Goal: Task Accomplishment & Management: Complete application form

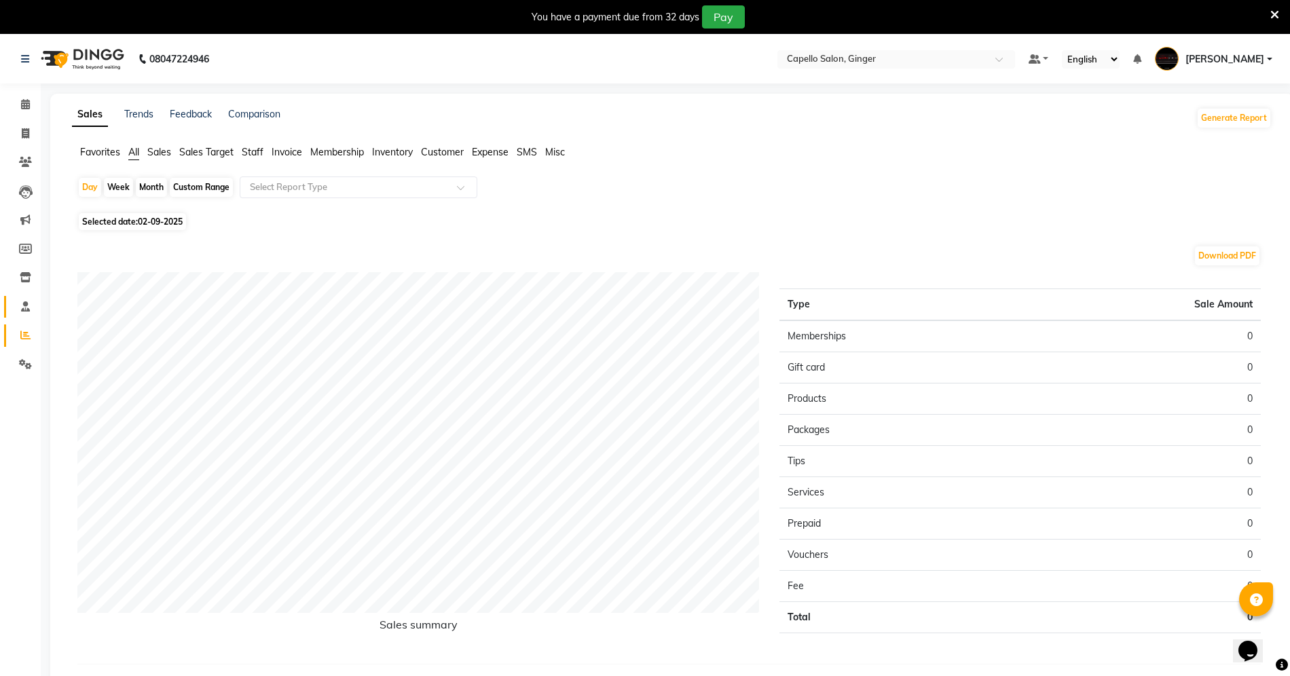
click at [24, 308] on icon at bounding box center [25, 307] width 9 height 10
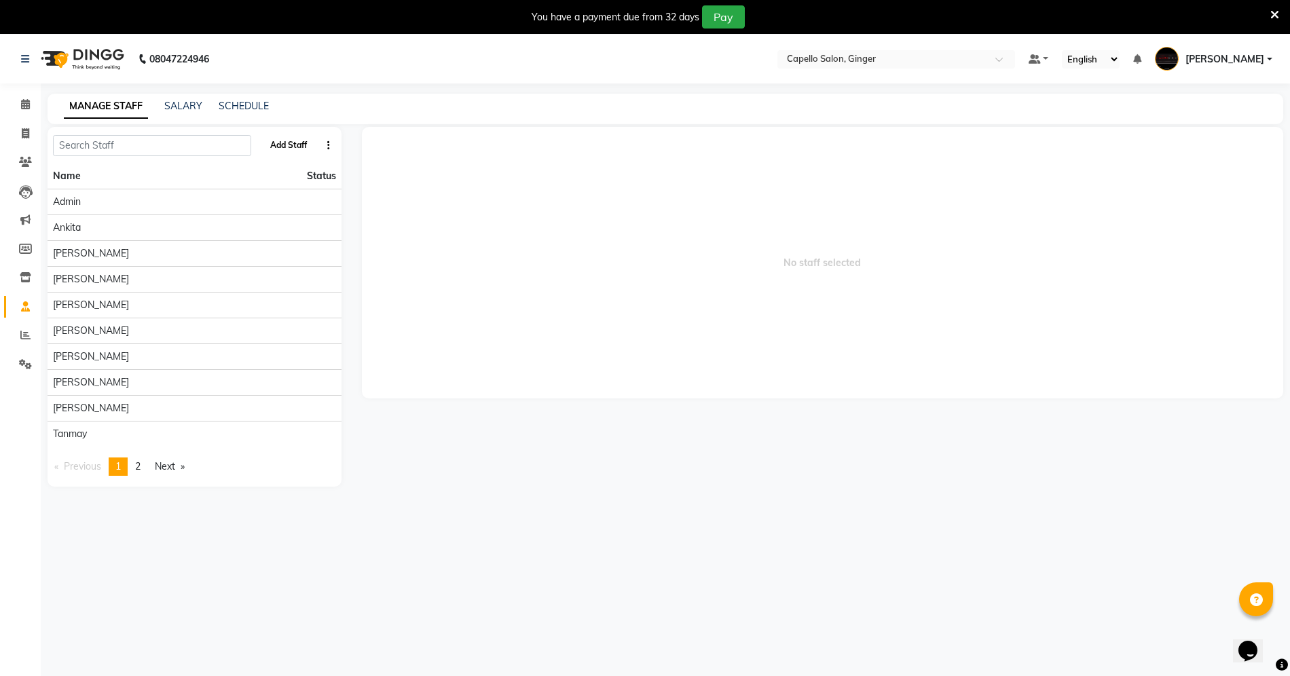
click at [293, 147] on button "Add Staff" at bounding box center [289, 145] width 48 height 23
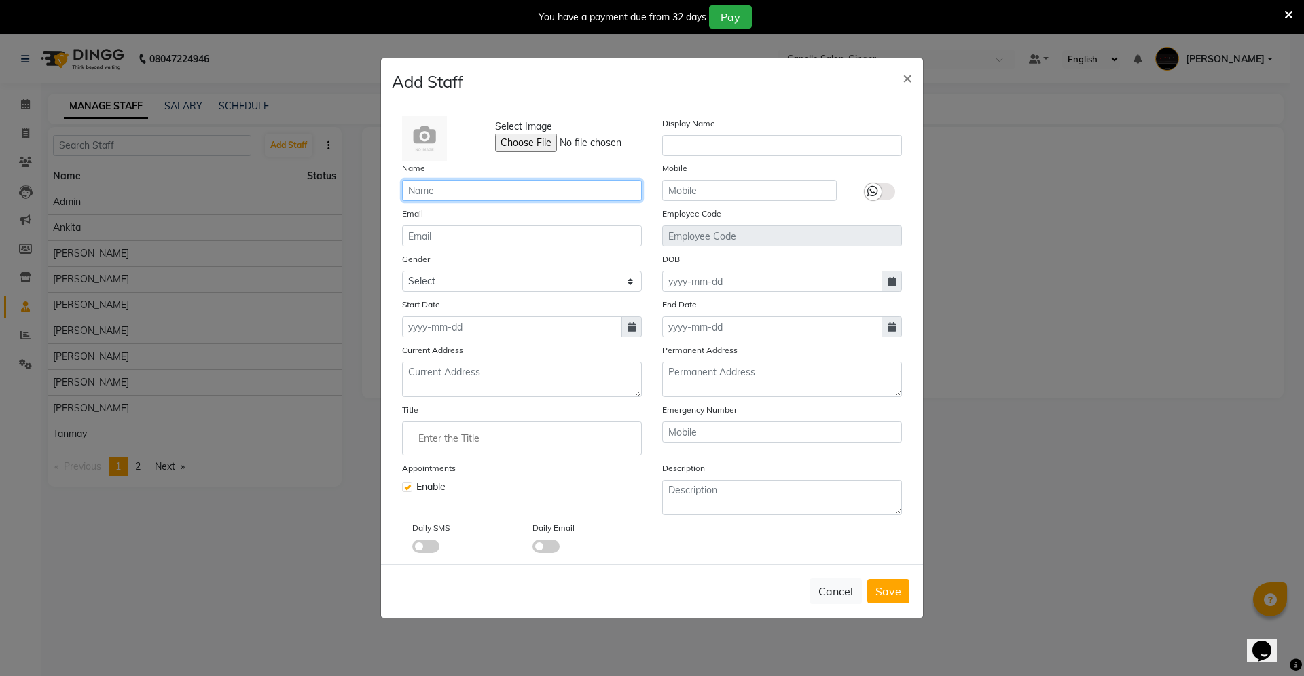
click at [428, 183] on input "text" at bounding box center [522, 190] width 240 height 21
type input "[PERSON_NAME]"
click at [713, 145] on input "text" at bounding box center [782, 145] width 240 height 21
type input "Rohit"
click at [740, 190] on input "text" at bounding box center [749, 190] width 175 height 21
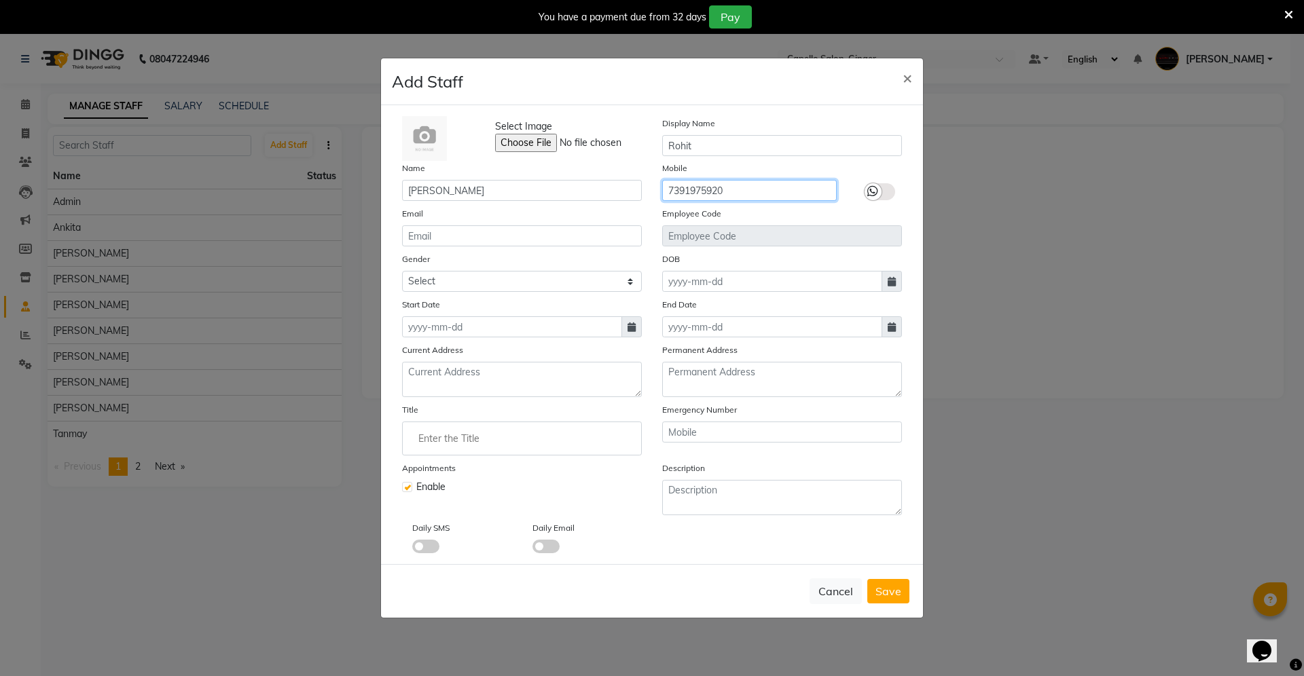
type input "7391975920"
click at [446, 276] on select "Select [DEMOGRAPHIC_DATA] [DEMOGRAPHIC_DATA] Other Prefer Not To Say" at bounding box center [522, 281] width 240 height 21
select select "[DEMOGRAPHIC_DATA]"
click at [402, 271] on select "Select [DEMOGRAPHIC_DATA] [DEMOGRAPHIC_DATA] Other Prefer Not To Say" at bounding box center [522, 281] width 240 height 21
click at [739, 275] on input at bounding box center [772, 281] width 220 height 21
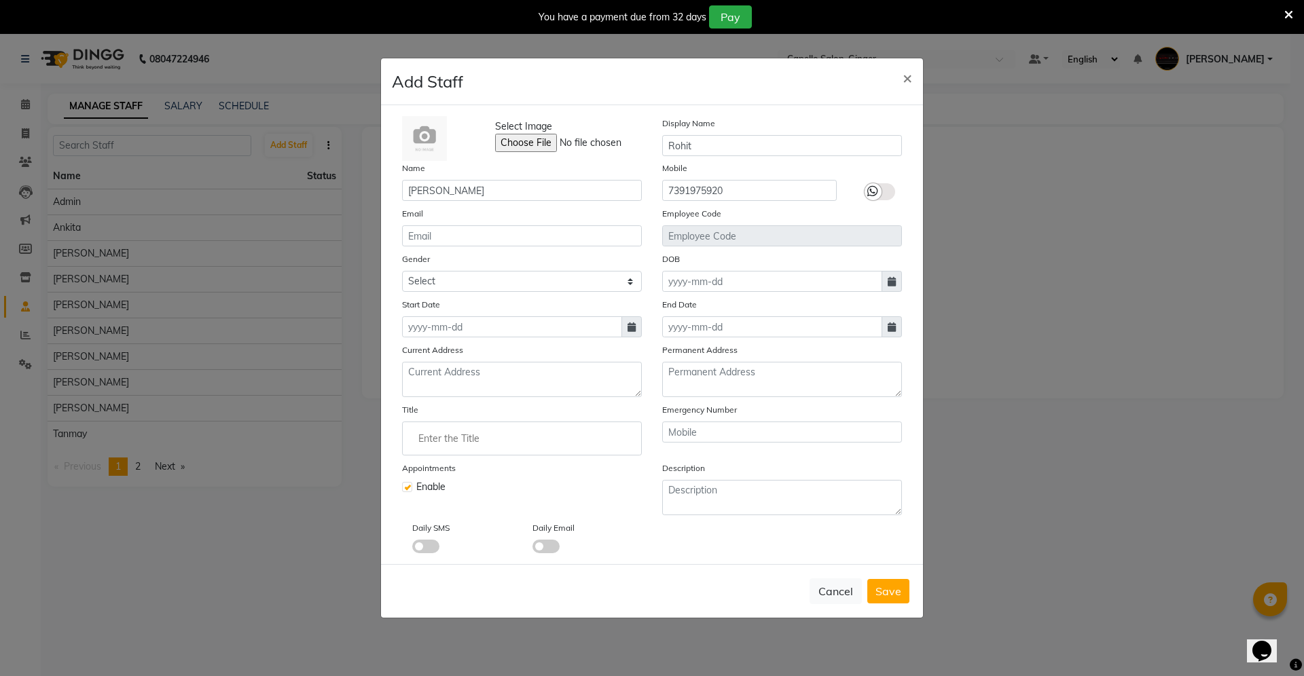
select select "9"
click at [759, 305] on select "1920 1921 1922 1923 1924 1925 1926 1927 1928 1929 1930 1931 1932 1933 1934 1935…" at bounding box center [768, 308] width 52 height 20
select select "2002"
click at [742, 298] on select "1920 1921 1922 1923 1924 1925 1926 1927 1928 1929 1930 1931 1932 1933 1934 1935…" at bounding box center [768, 308] width 52 height 20
click at [718, 310] on select "Jan Feb Mar Apr May Jun [DATE] Aug Sep Oct Nov Dec" at bounding box center [716, 308] width 52 height 20
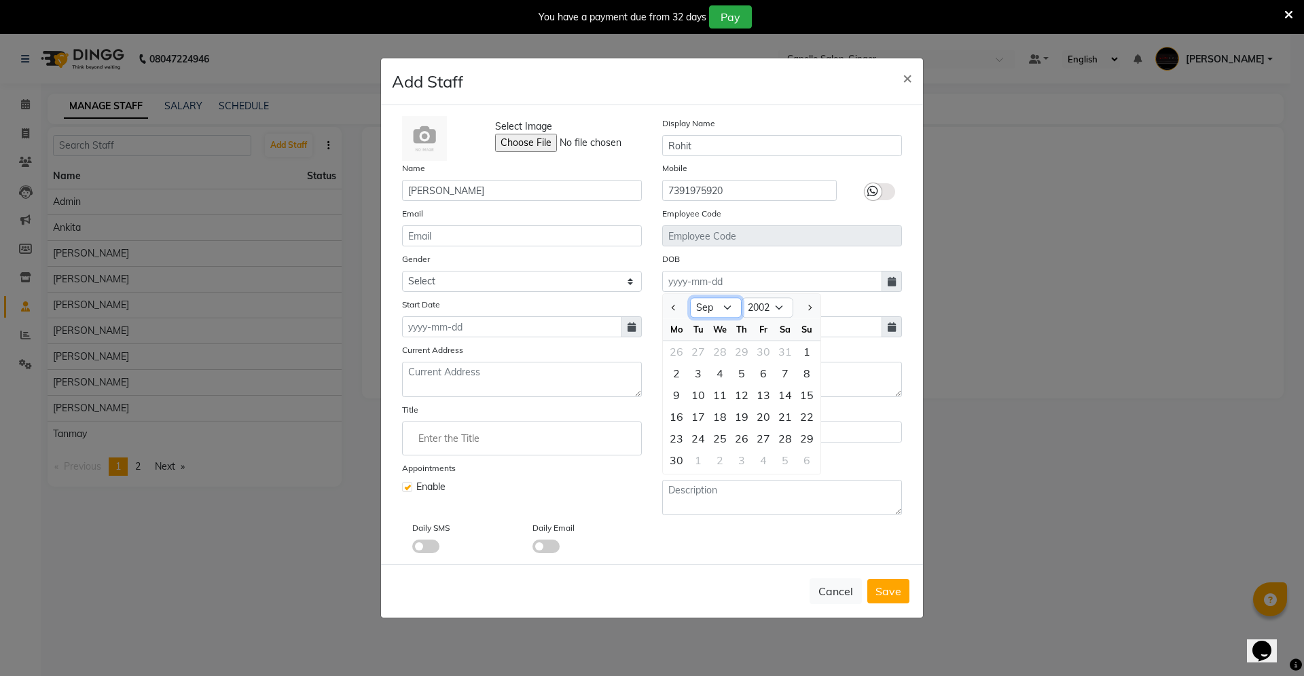
select select "1"
click at [690, 298] on select "Jan Feb Mar Apr May Jun [DATE] Aug Sep Oct Nov Dec" at bounding box center [716, 308] width 52 height 20
click at [800, 348] on div "6" at bounding box center [807, 352] width 22 height 22
type input "[DATE]"
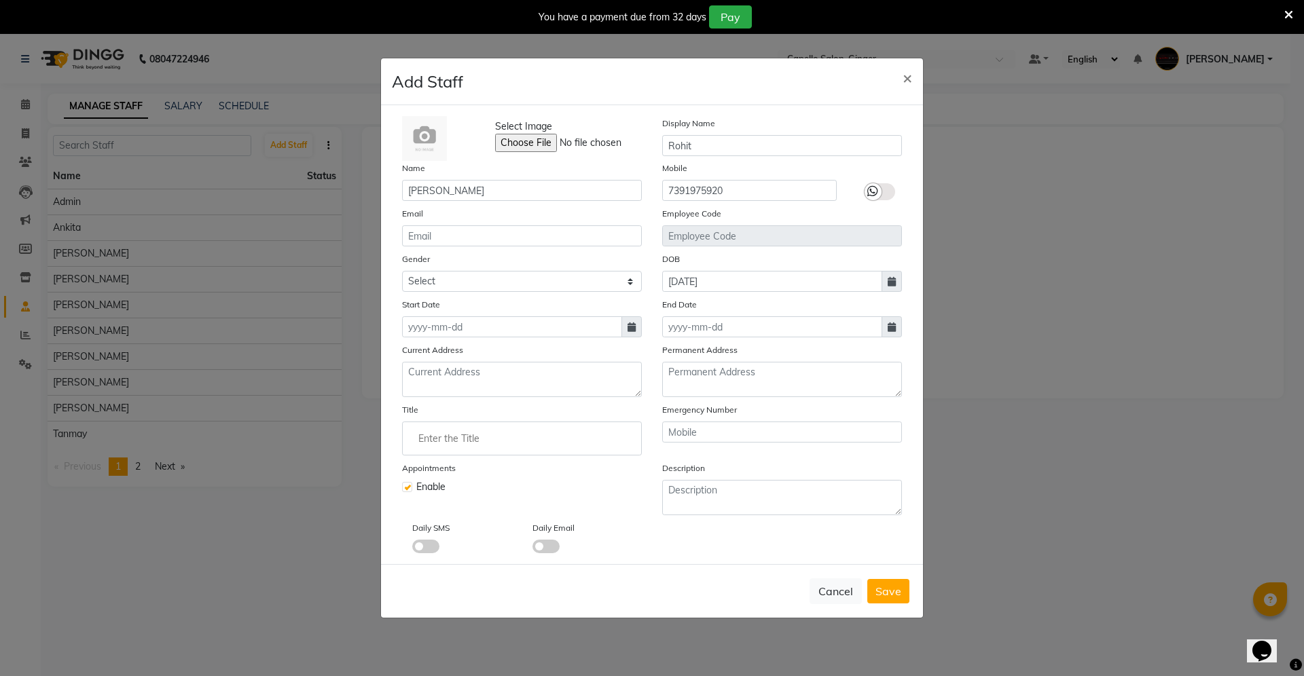
click at [628, 323] on icon at bounding box center [632, 328] width 8 height 10
select select "9"
select select "2025"
click at [441, 397] on div "2" at bounding box center [438, 397] width 22 height 22
type input "02-09-2025"
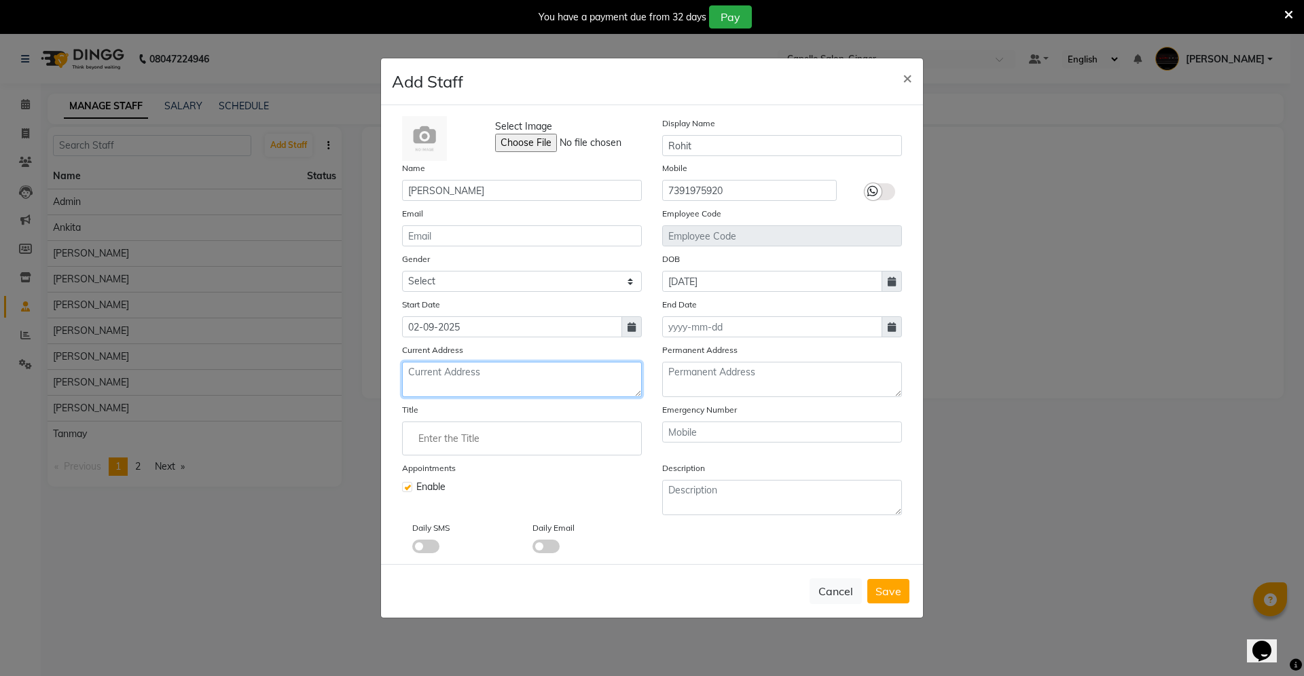
click at [509, 382] on textarea at bounding box center [522, 379] width 240 height 35
type textarea "Lashkaribagh"
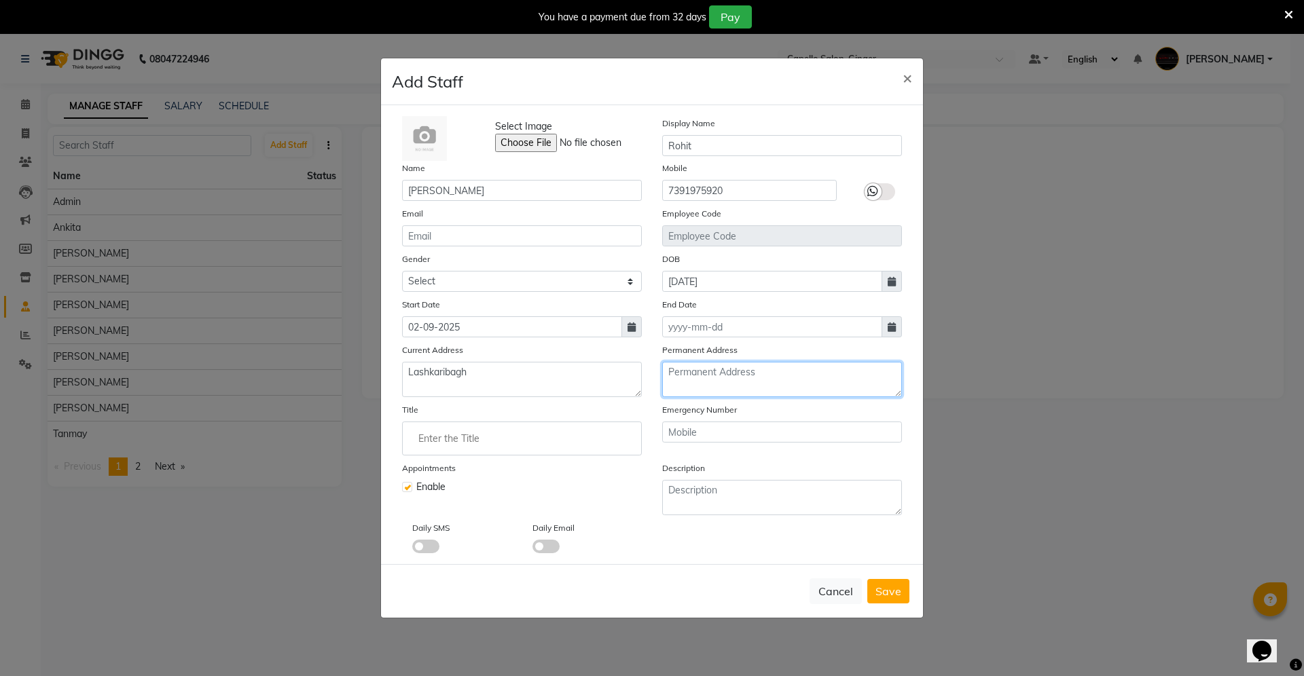
paste textarea "Lashkaribagh"
type textarea "Lashkaribagh"
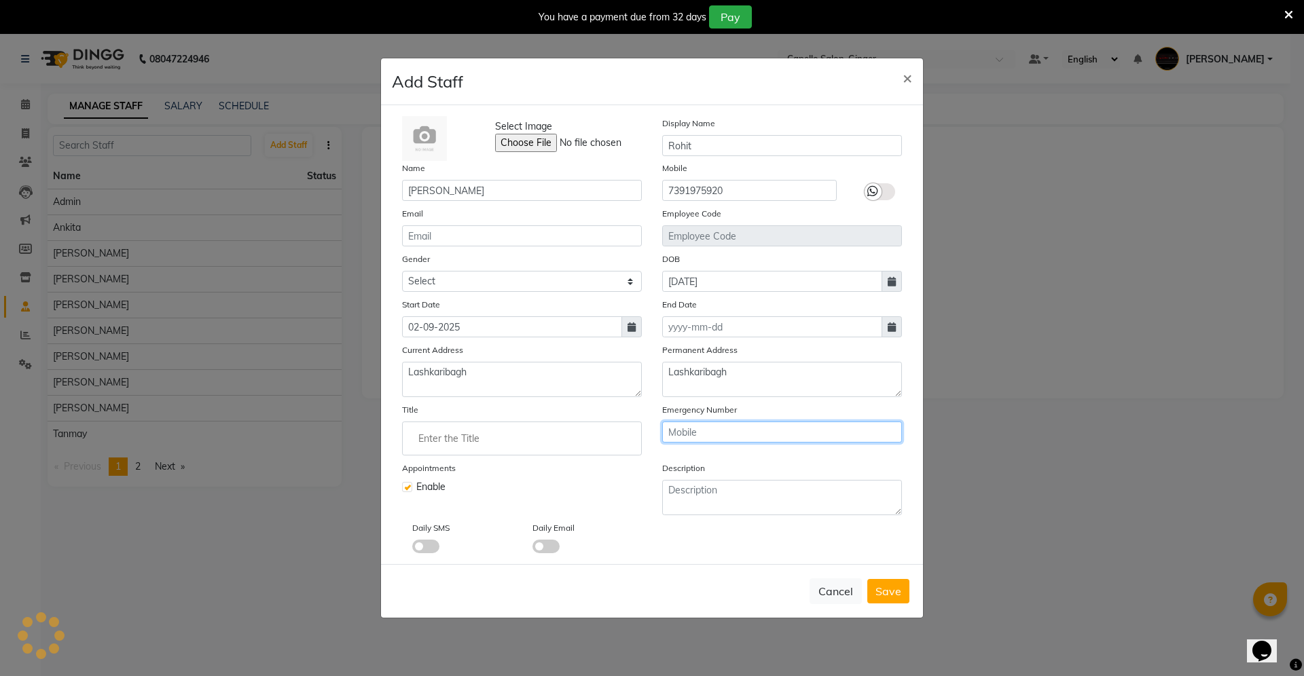
click at [707, 427] on input "text" at bounding box center [782, 432] width 240 height 21
type input "7391975920"
click at [894, 596] on span "Save" at bounding box center [888, 592] width 26 height 14
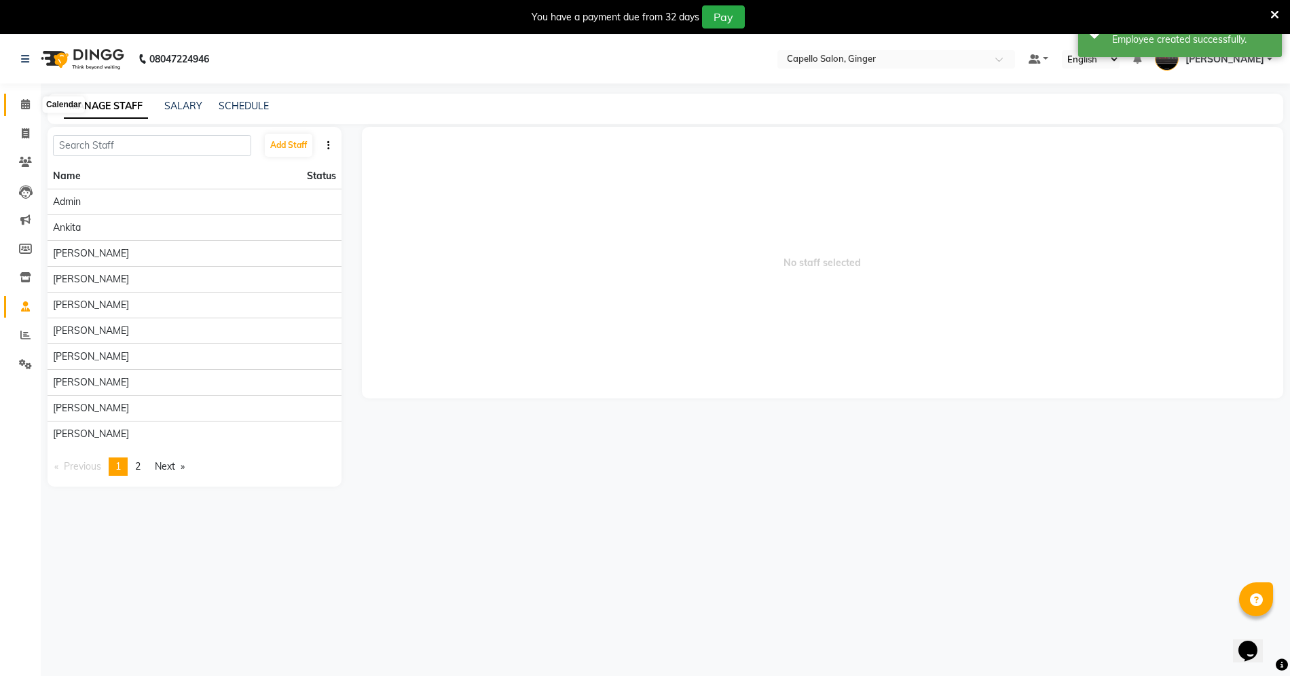
click at [24, 105] on icon at bounding box center [25, 104] width 9 height 10
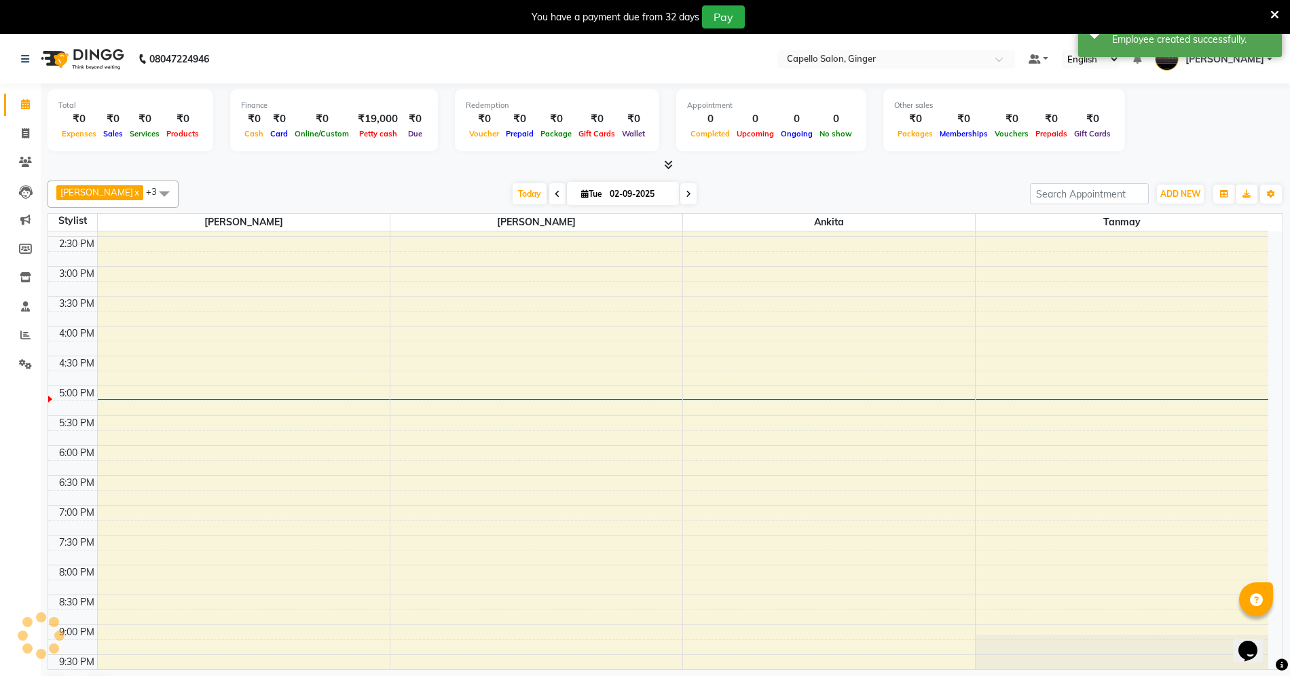
scroll to position [264, 0]
click at [155, 189] on span at bounding box center [164, 194] width 27 height 26
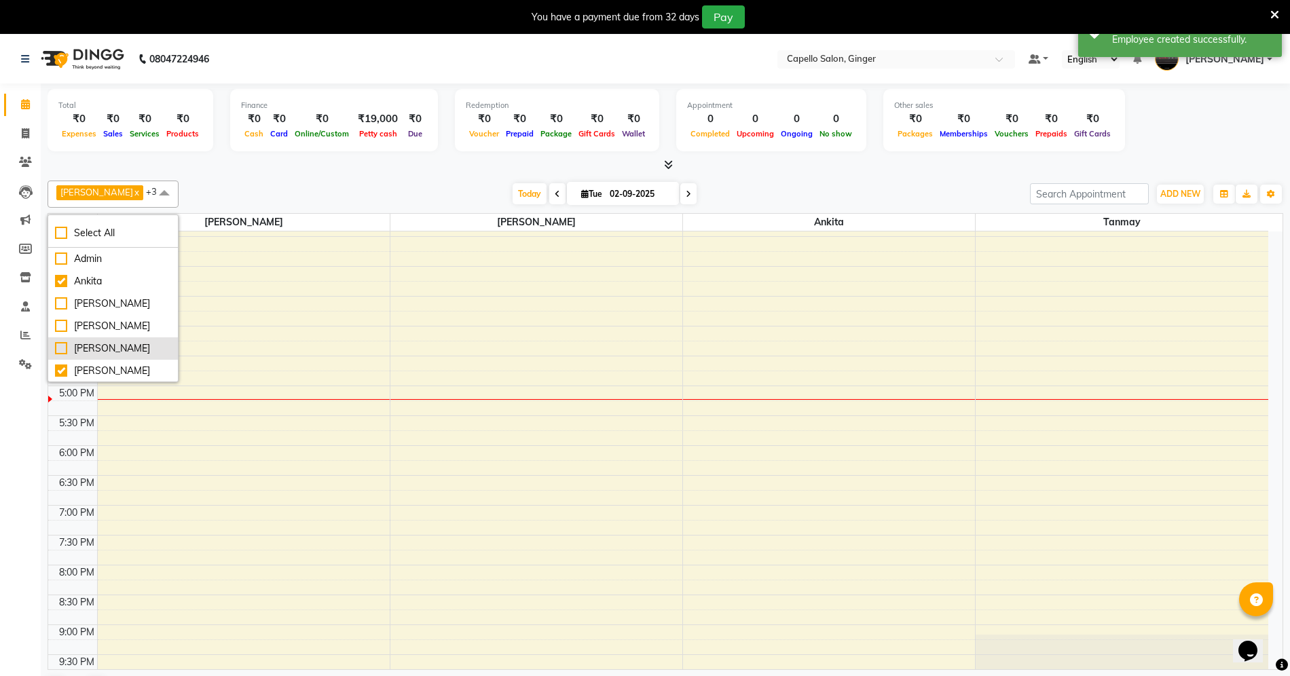
click at [63, 351] on div "[PERSON_NAME]" at bounding box center [113, 349] width 116 height 14
checkbox input "true"
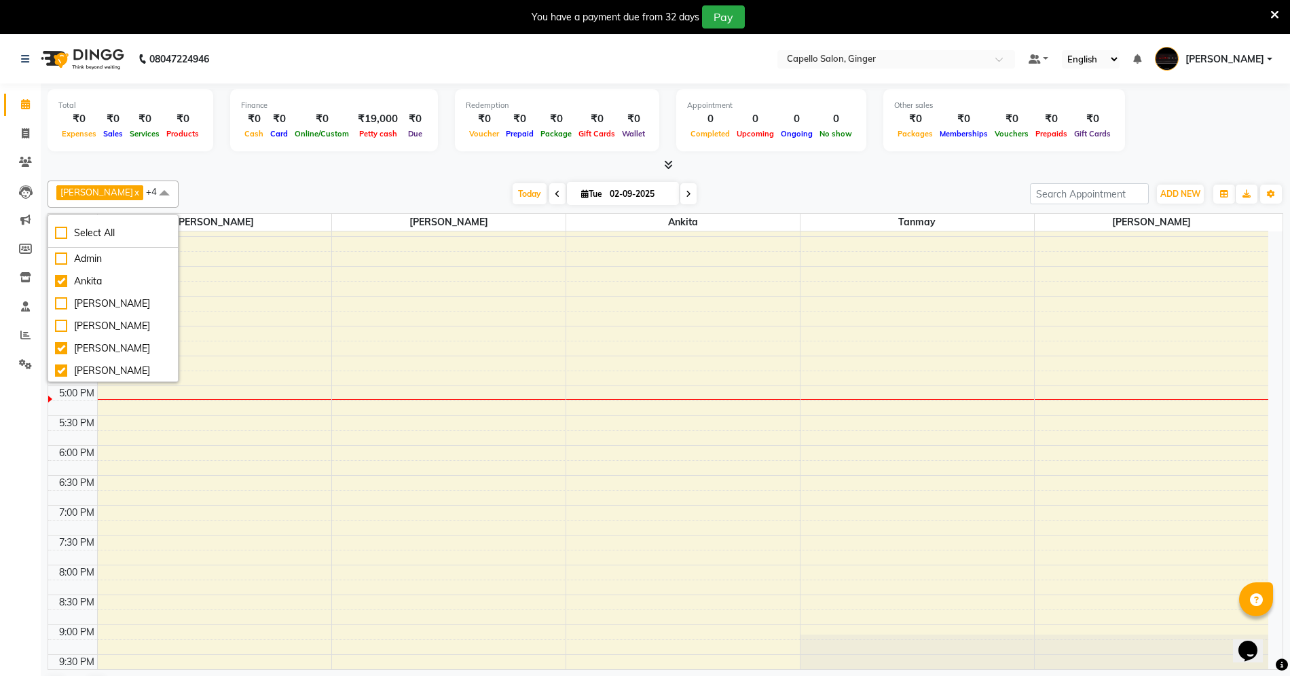
click at [354, 185] on div "[DATE] [DATE]" at bounding box center [604, 194] width 838 height 20
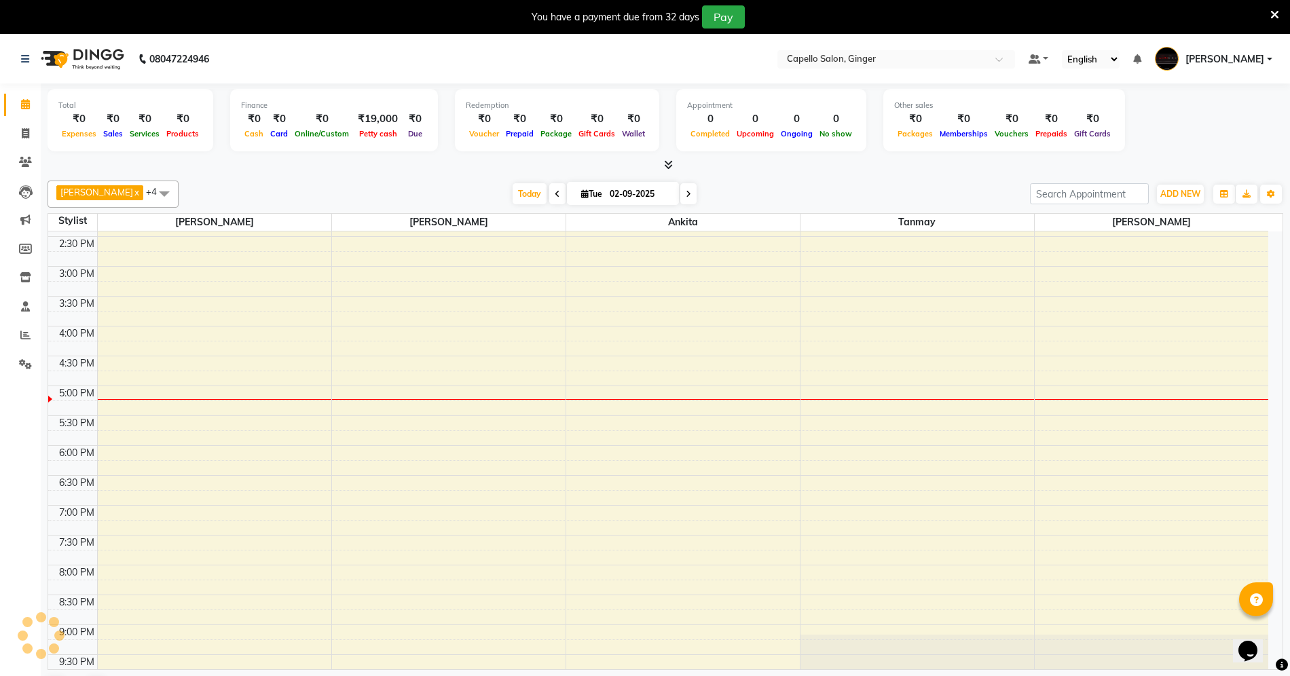
click at [153, 193] on span at bounding box center [164, 194] width 27 height 26
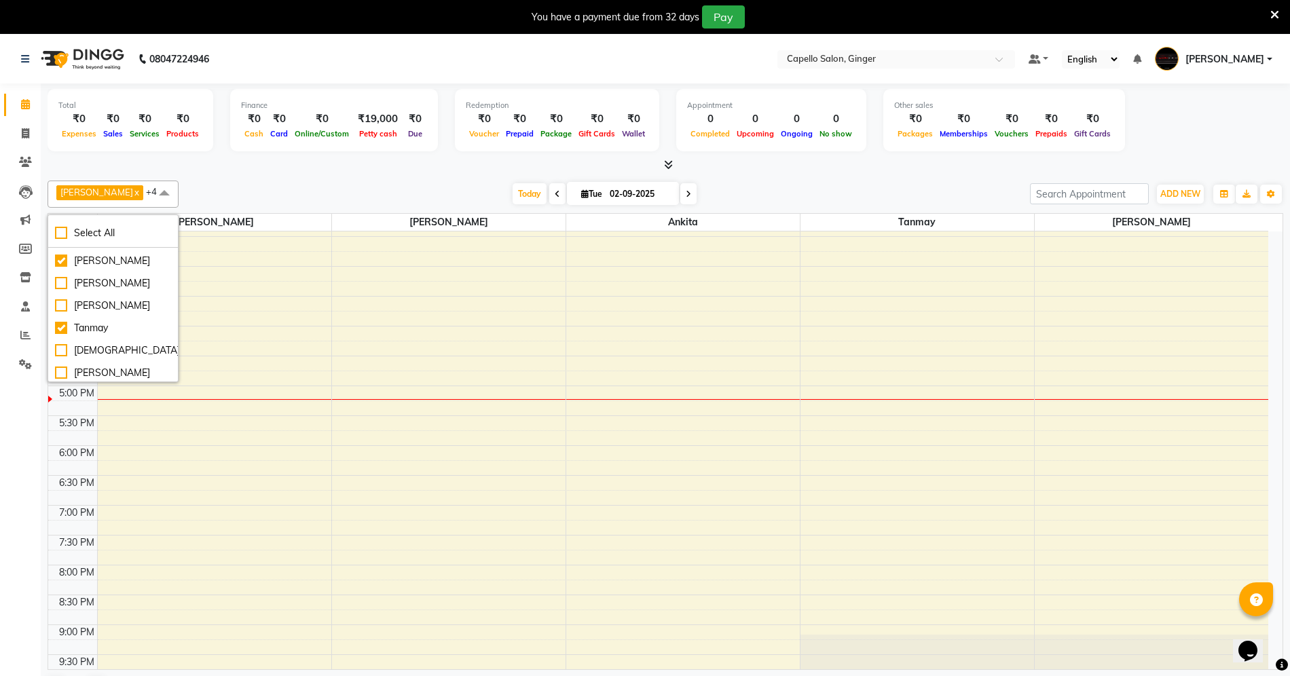
scroll to position [158, 0]
click at [60, 326] on div "Tanmay" at bounding box center [113, 326] width 116 height 14
checkbox input "false"
click at [303, 186] on div "[DATE] [DATE]" at bounding box center [604, 194] width 838 height 20
